Goal: Transaction & Acquisition: Purchase product/service

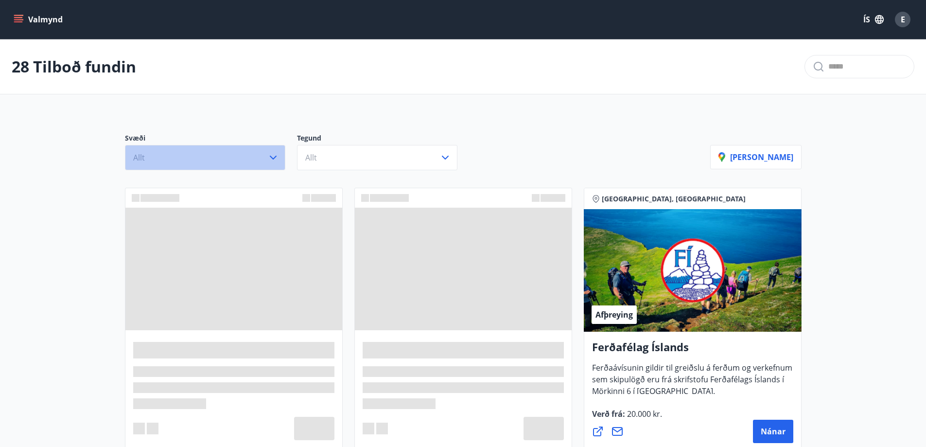
click at [266, 160] on button "Allt" at bounding box center [205, 157] width 160 height 25
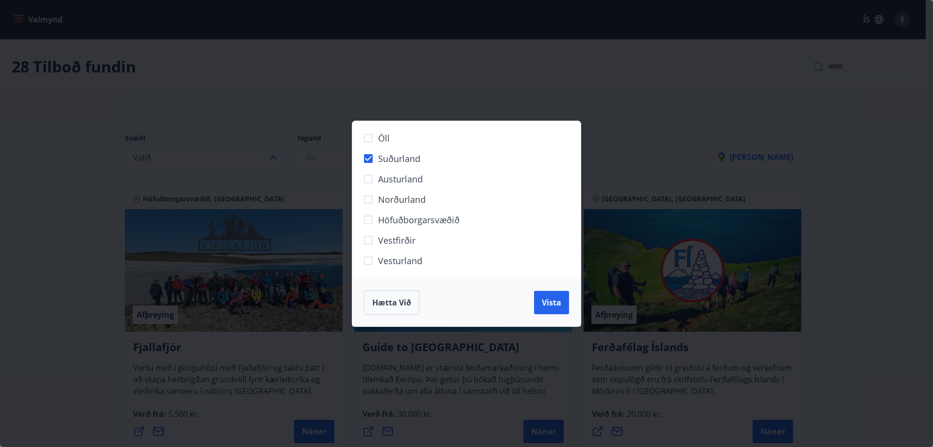
click at [315, 158] on div "Öll Suðurland [GEOGRAPHIC_DATA] Norðurland Höfuðborgarsvæðið [GEOGRAPHIC_DATA] …" at bounding box center [466, 223] width 933 height 447
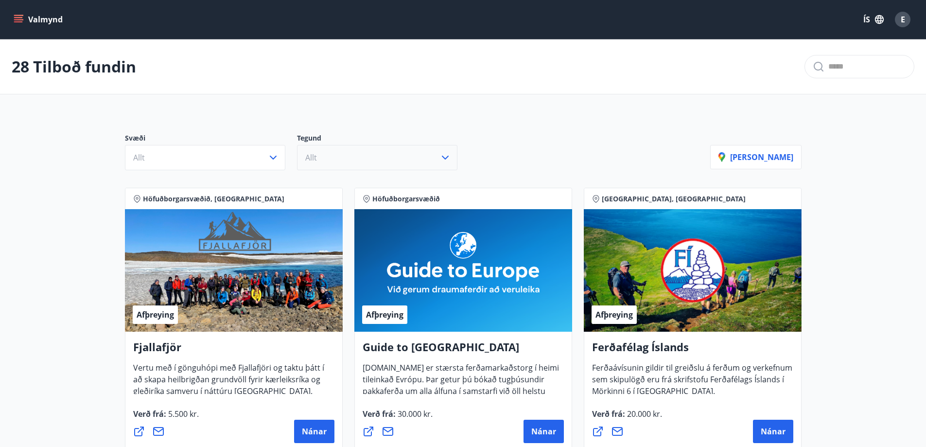
click at [315, 158] on span "Allt" at bounding box center [311, 157] width 12 height 11
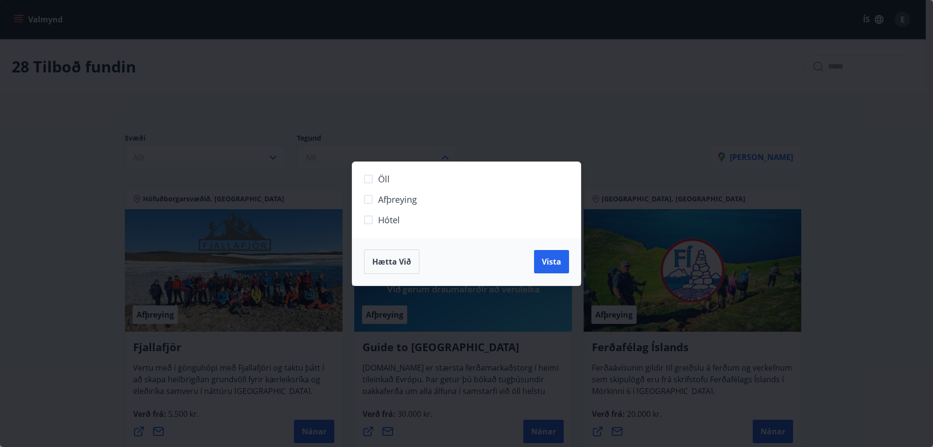
click at [399, 217] on span "Hótel" at bounding box center [389, 219] width 22 height 13
click at [559, 263] on span "Vista" at bounding box center [551, 261] width 19 height 11
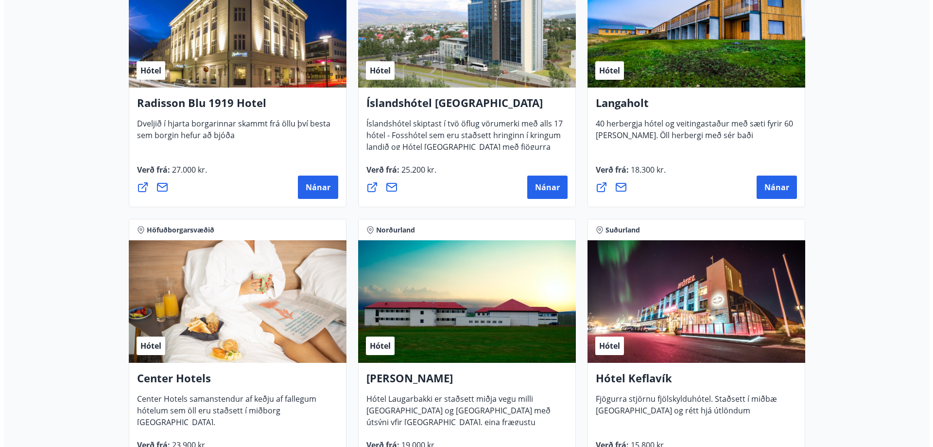
scroll to position [1750, 0]
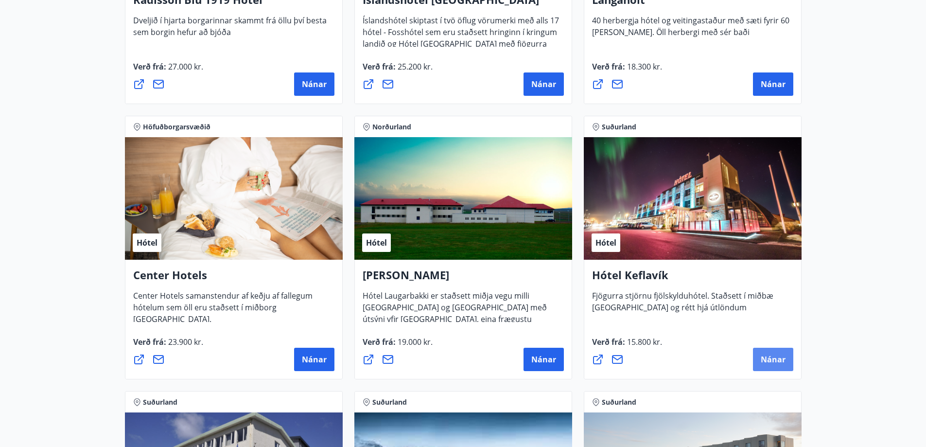
click at [777, 359] on span "Nánar" at bounding box center [773, 359] width 25 height 11
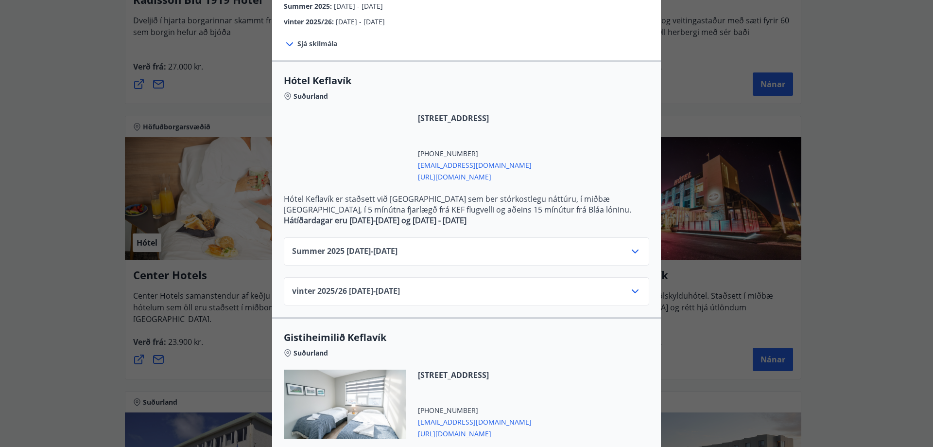
scroll to position [146, 0]
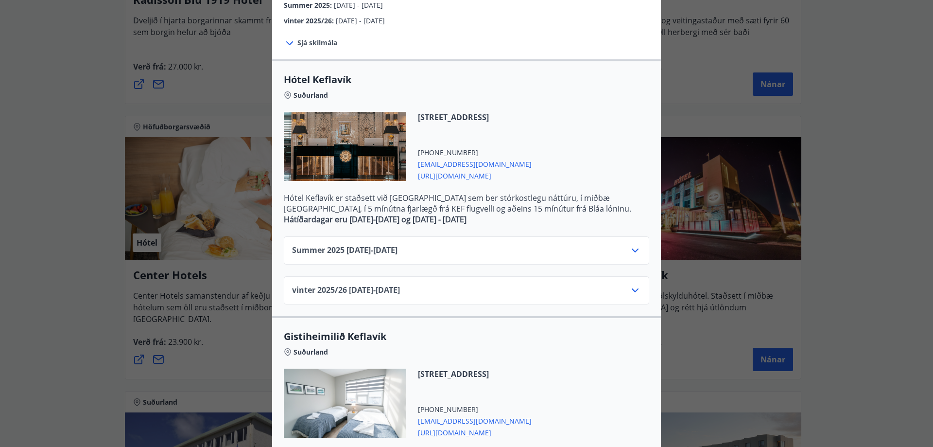
click at [482, 249] on div "Summer [PHONE_NUMBER][DATE] - [DATE]" at bounding box center [466, 254] width 349 height 19
click at [633, 252] on icon at bounding box center [636, 251] width 12 height 12
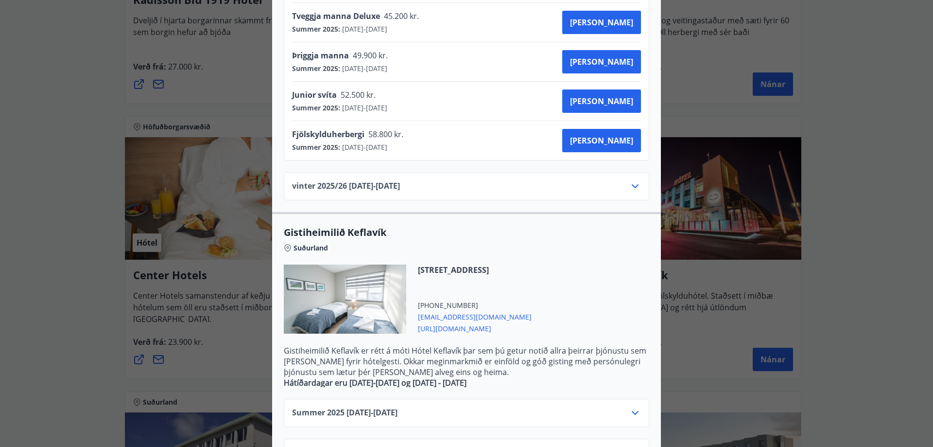
scroll to position [525, 0]
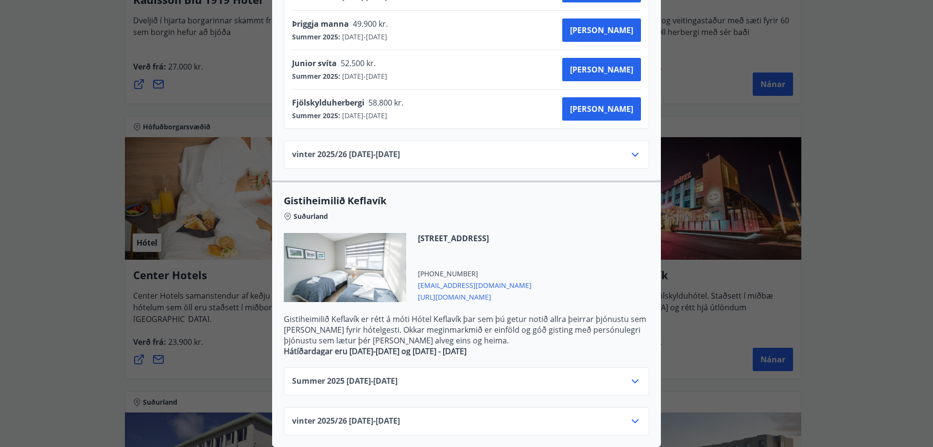
click at [630, 375] on icon at bounding box center [636, 381] width 12 height 12
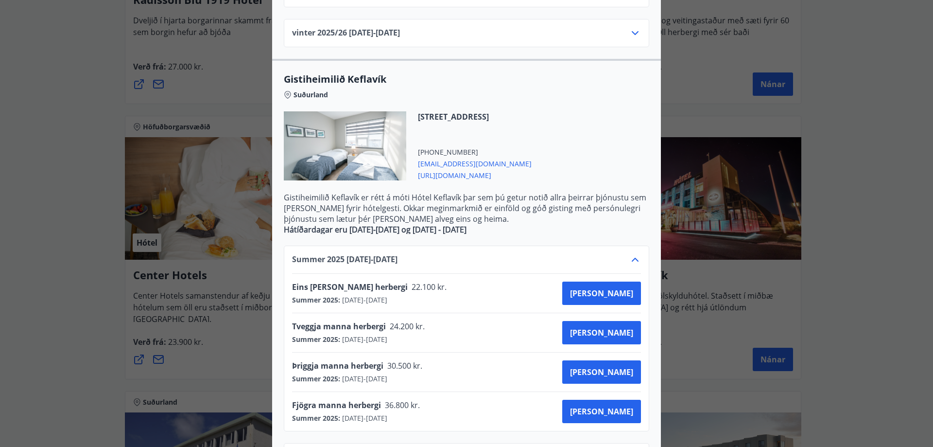
scroll to position [671, 0]
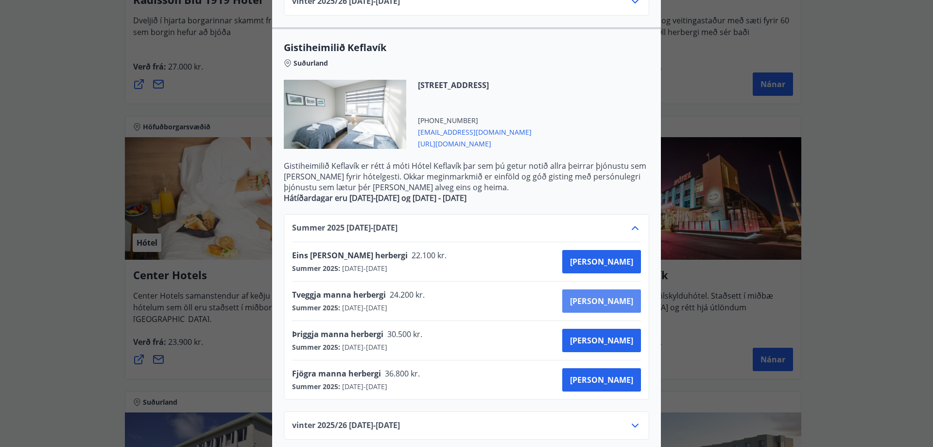
click at [617, 298] on span "[PERSON_NAME]" at bounding box center [601, 301] width 63 height 11
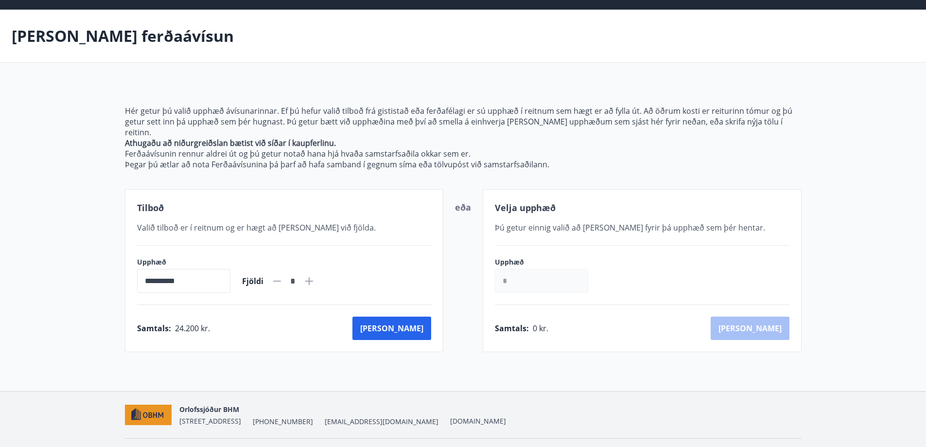
scroll to position [45, 0]
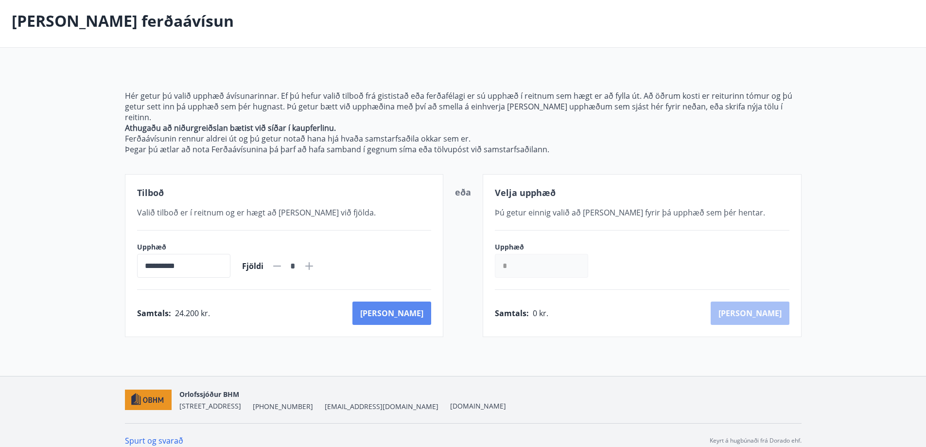
click at [423, 307] on button "[PERSON_NAME]" at bounding box center [391, 312] width 79 height 23
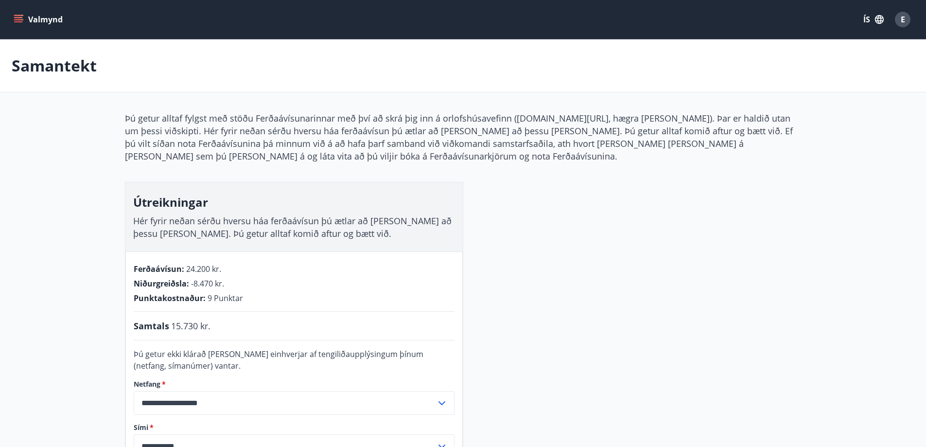
scroll to position [1, 0]
